Goal: Check status

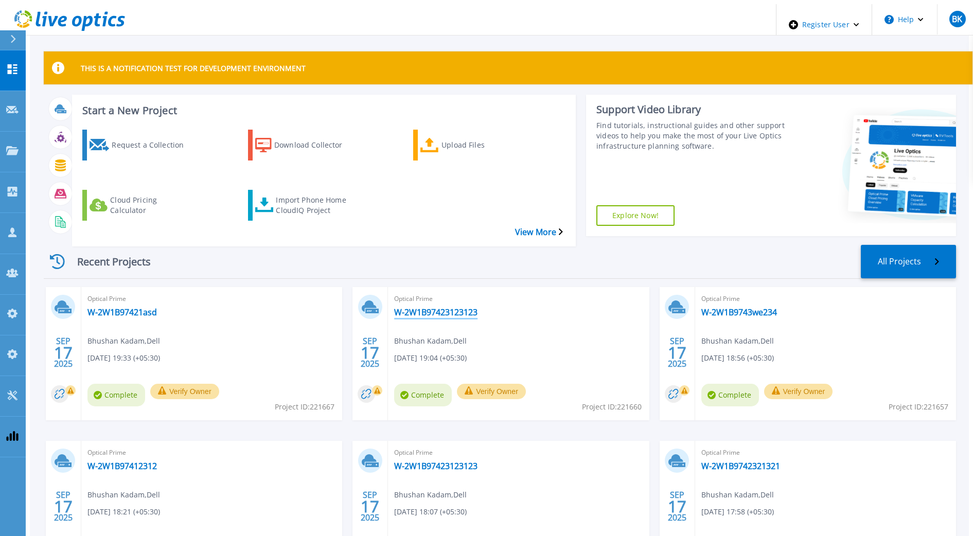
click at [437, 307] on link "W-2W1B97423123123" at bounding box center [435, 312] width 83 height 10
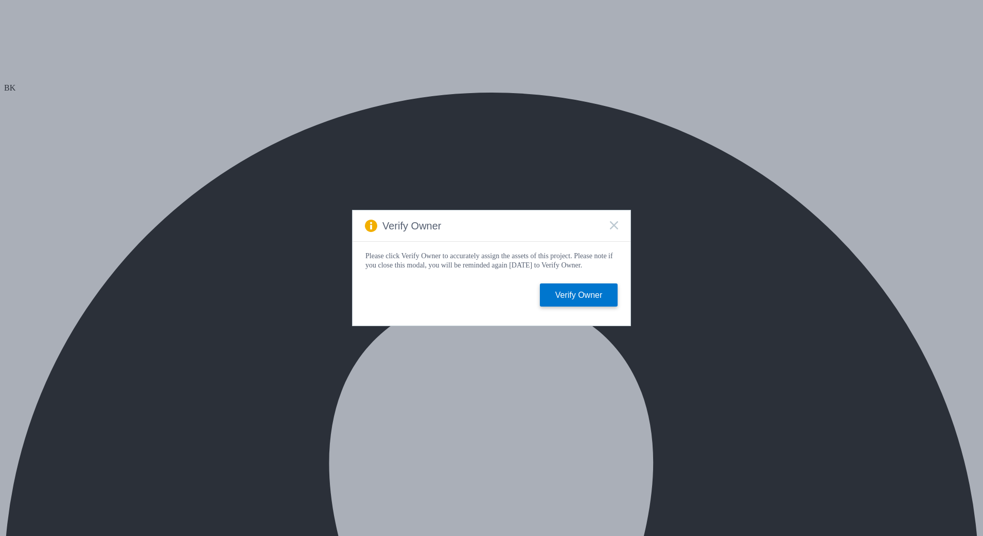
click at [612, 226] on icon at bounding box center [614, 225] width 8 height 8
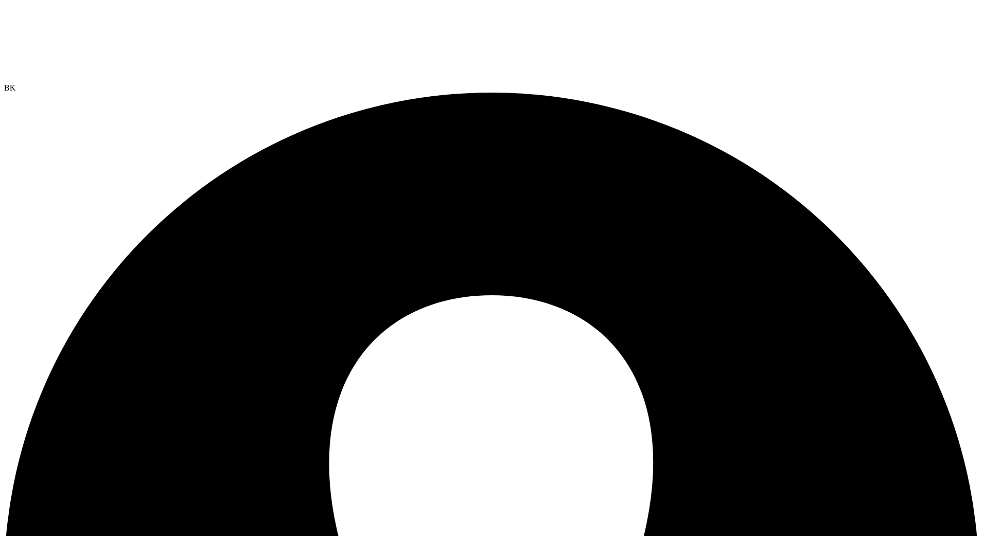
drag, startPoint x: 716, startPoint y: 506, endPoint x: 657, endPoint y: 528, distance: 62.8
